Goal: Task Accomplishment & Management: Understand process/instructions

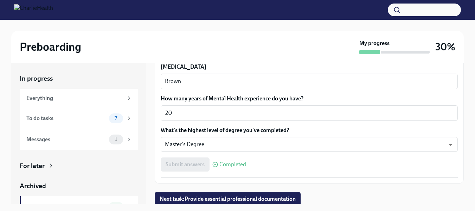
scroll to position [683, 0]
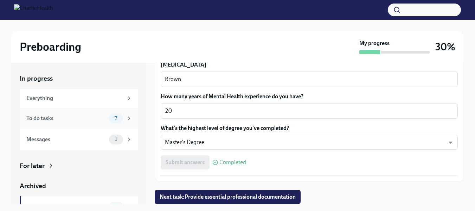
click at [126, 119] on icon at bounding box center [129, 118] width 6 height 6
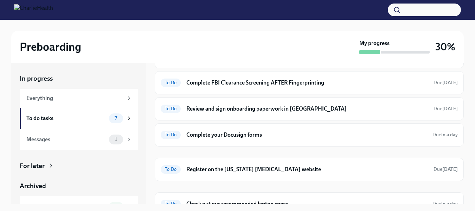
scroll to position [81, 0]
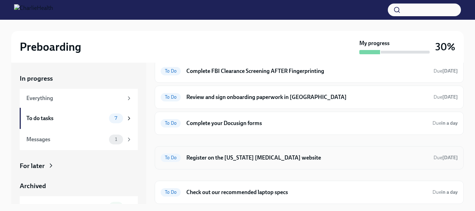
click at [368, 158] on h6 "Register on the [US_STATE] [MEDICAL_DATA] website" at bounding box center [307, 158] width 242 height 8
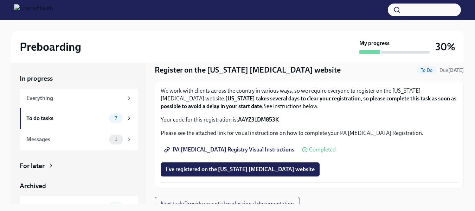
scroll to position [30, 0]
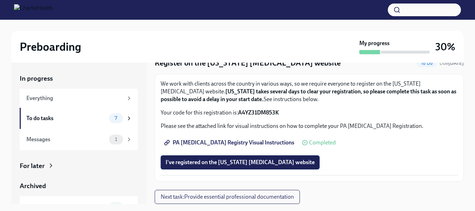
click at [242, 164] on span "I've registered on the [US_STATE] [MEDICAL_DATA] website" at bounding box center [240, 162] width 149 height 7
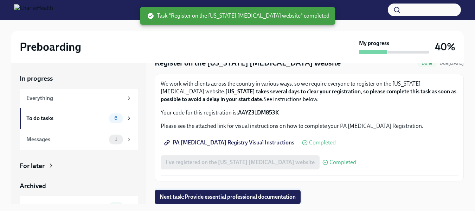
click at [279, 192] on button "Next task : Provide essential professional documentation" at bounding box center [228, 197] width 146 height 14
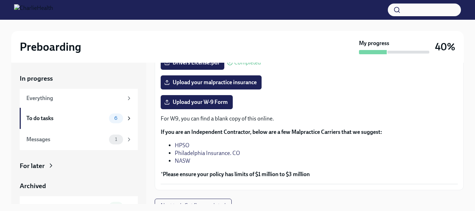
scroll to position [176, 0]
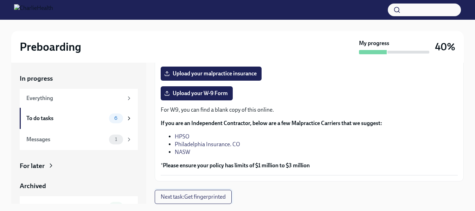
click at [212, 197] on span "Next task : Get fingerprinted" at bounding box center [193, 196] width 65 height 7
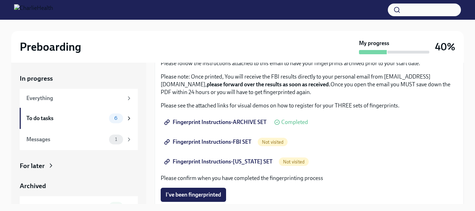
scroll to position [73, 0]
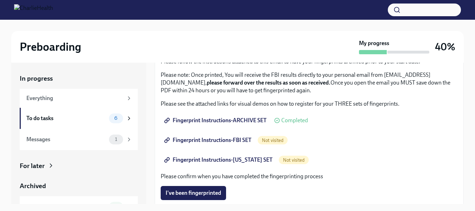
click at [211, 121] on span "Fingerprint Instructions-ARCHIVE SET" at bounding box center [216, 120] width 101 height 7
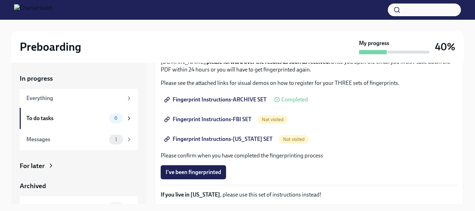
scroll to position [95, 0]
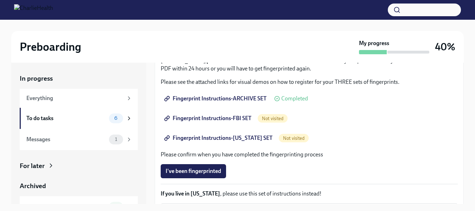
click at [232, 119] on span "Fingerprint Instructions-FBI SET" at bounding box center [209, 118] width 86 height 7
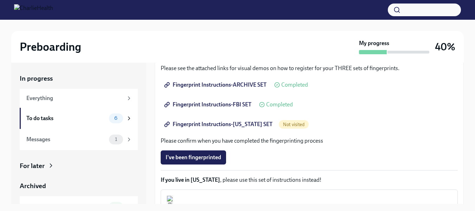
scroll to position [108, 0]
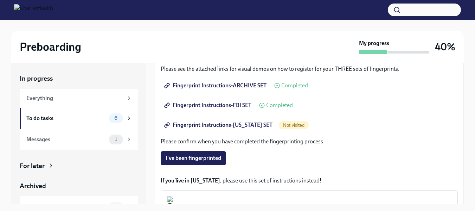
click at [244, 124] on span "Fingerprint Instructions-[US_STATE] SET" at bounding box center [219, 124] width 107 height 7
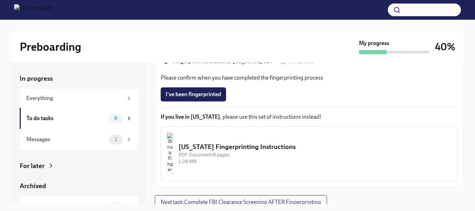
scroll to position [177, 0]
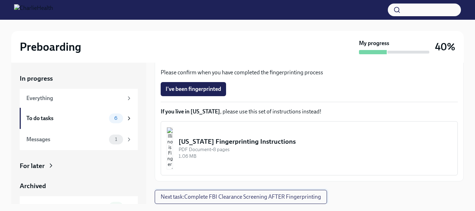
click at [299, 197] on span "Next task : Complete FBI Clearance Screening AFTER Fingerprinting" at bounding box center [241, 196] width 160 height 7
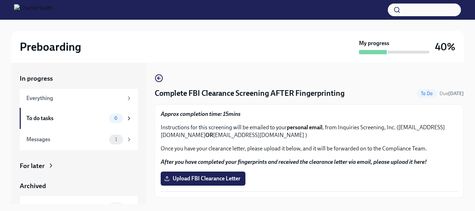
scroll to position [16, 0]
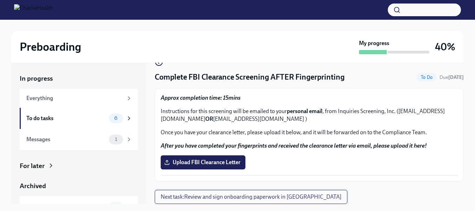
click at [276, 194] on span "Next task : Review and sign onboarding paperwork in UKG" at bounding box center [251, 196] width 181 height 7
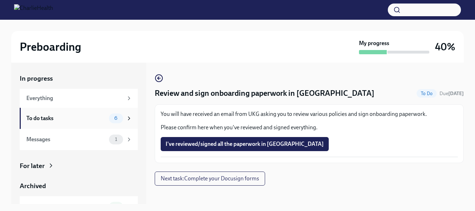
click at [80, 118] on div "To do tasks" at bounding box center [66, 118] width 80 height 8
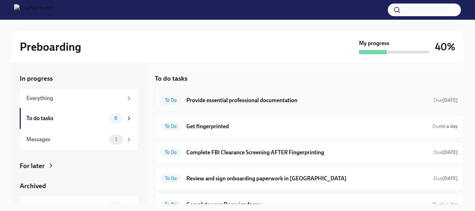
click at [333, 97] on h6 "Provide essential professional documentation" at bounding box center [307, 100] width 242 height 8
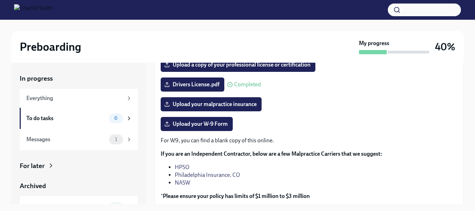
scroll to position [147, 0]
